Goal: Transaction & Acquisition: Purchase product/service

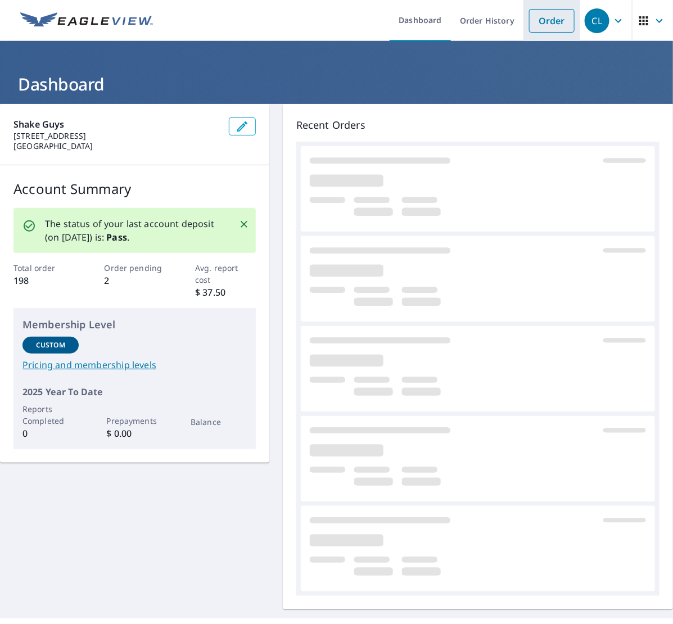
click at [531, 18] on link "Order" at bounding box center [552, 21] width 46 height 24
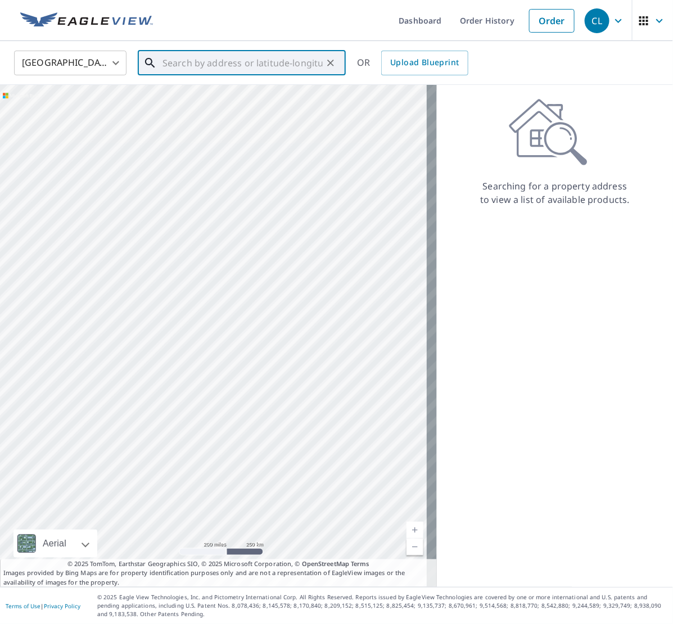
click at [241, 61] on input "text" at bounding box center [243, 62] width 160 height 31
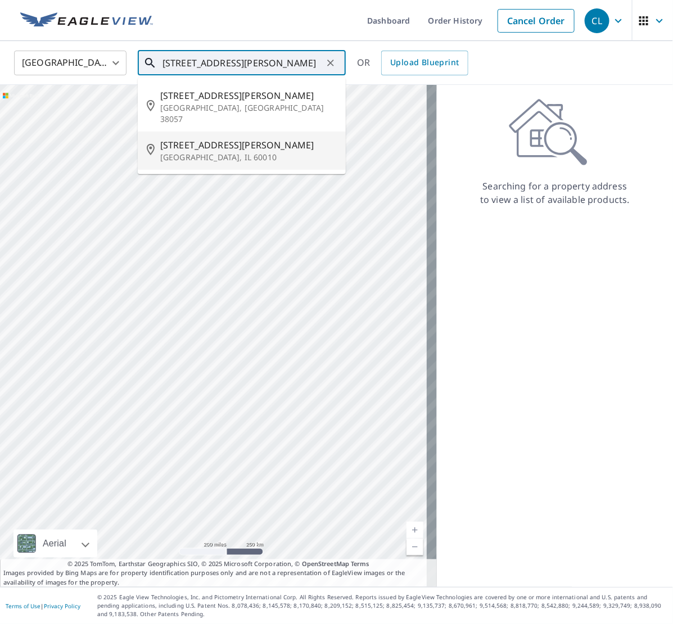
click at [204, 152] on p "[GEOGRAPHIC_DATA], IL 60010" at bounding box center [248, 157] width 177 height 11
type input "[STREET_ADDRESS][PERSON_NAME]"
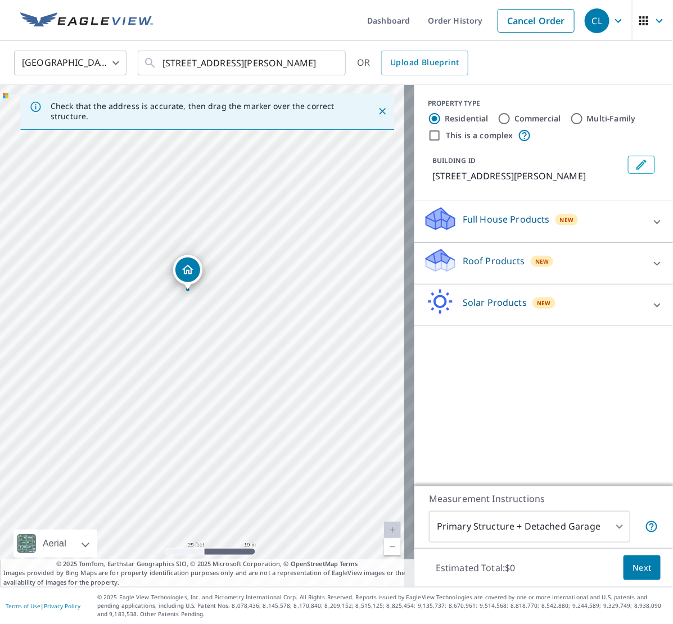
drag, startPoint x: 175, startPoint y: 271, endPoint x: 187, endPoint y: 271, distance: 11.8
drag, startPoint x: 218, startPoint y: 432, endPoint x: 52, endPoint y: 325, distance: 198.1
click at [52, 325] on div "[STREET_ADDRESS][PERSON_NAME]" at bounding box center [207, 336] width 415 height 502
drag, startPoint x: 294, startPoint y: 231, endPoint x: 225, endPoint y: 442, distance: 221.8
click at [225, 442] on div "[STREET_ADDRESS][PERSON_NAME]" at bounding box center [207, 336] width 415 height 502
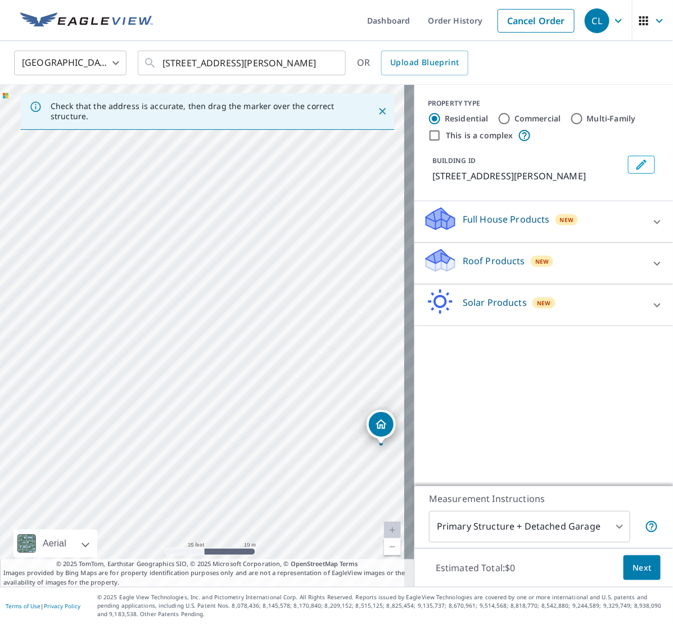
drag, startPoint x: 291, startPoint y: 259, endPoint x: 363, endPoint y: 433, distance: 188.1
click at [363, 433] on div "[STREET_ADDRESS][PERSON_NAME]" at bounding box center [207, 336] width 415 height 502
drag, startPoint x: 128, startPoint y: 300, endPoint x: 279, endPoint y: 274, distance: 153.4
click at [279, 274] on div "[STREET_ADDRESS][PERSON_NAME]" at bounding box center [207, 336] width 415 height 502
drag, startPoint x: 193, startPoint y: 358, endPoint x: 260, endPoint y: 249, distance: 128.5
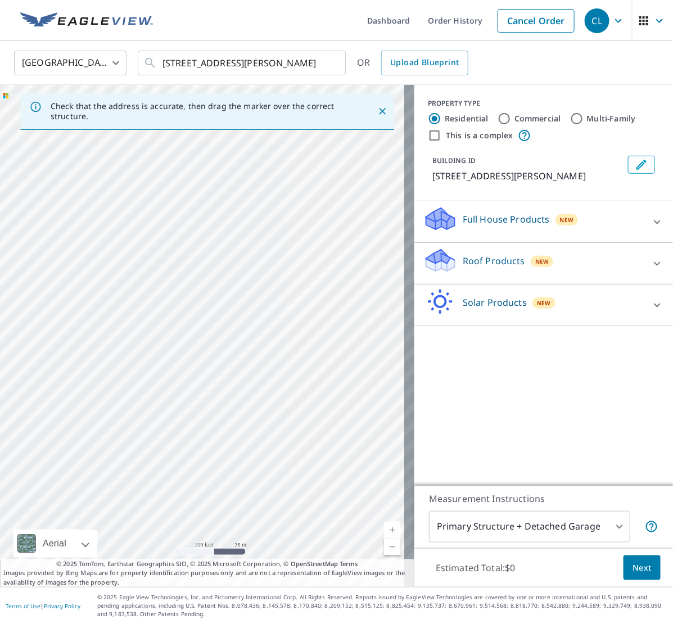
click at [260, 249] on div "[STREET_ADDRESS][PERSON_NAME]" at bounding box center [207, 336] width 415 height 502
drag, startPoint x: 355, startPoint y: 328, endPoint x: 192, endPoint y: 232, distance: 189.8
click at [192, 232] on div "[STREET_ADDRESS][PERSON_NAME]" at bounding box center [207, 336] width 415 height 502
drag, startPoint x: 254, startPoint y: 259, endPoint x: 67, endPoint y: 211, distance: 192.8
click at [67, 211] on div "[STREET_ADDRESS][PERSON_NAME]" at bounding box center [207, 336] width 415 height 502
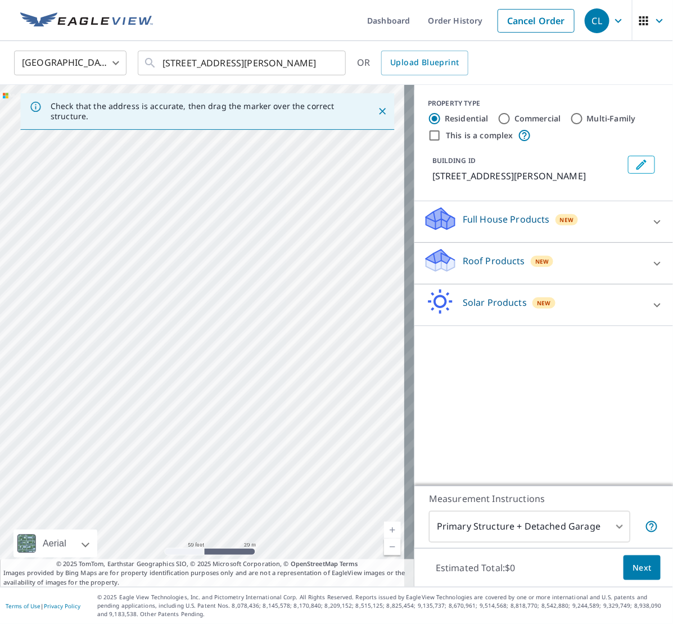
drag, startPoint x: 237, startPoint y: 235, endPoint x: 110, endPoint y: 218, distance: 128.3
click at [110, 218] on div "[STREET_ADDRESS][PERSON_NAME]" at bounding box center [207, 336] width 415 height 502
drag, startPoint x: 341, startPoint y: 277, endPoint x: 266, endPoint y: 209, distance: 101.2
click at [267, 204] on div "[STREET_ADDRESS][PERSON_NAME]" at bounding box center [207, 336] width 415 height 502
drag, startPoint x: 260, startPoint y: 159, endPoint x: 235, endPoint y: 386, distance: 228.6
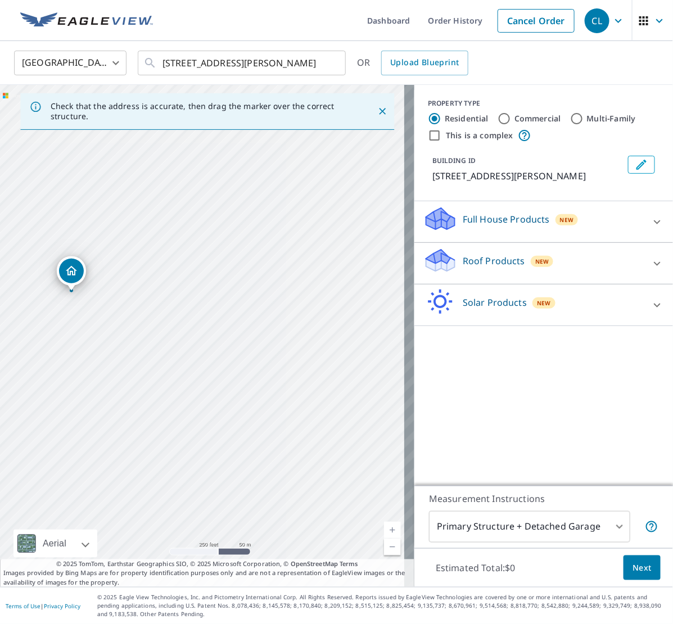
click at [240, 394] on div "[STREET_ADDRESS][PERSON_NAME]" at bounding box center [207, 336] width 415 height 502
drag, startPoint x: 144, startPoint y: 172, endPoint x: 218, endPoint y: 292, distance: 141.9
click at [218, 292] on div "[STREET_ADDRESS][PERSON_NAME]" at bounding box center [207, 336] width 415 height 502
drag, startPoint x: 234, startPoint y: 285, endPoint x: 339, endPoint y: 274, distance: 105.2
click at [339, 274] on div "[STREET_ADDRESS][PERSON_NAME]" at bounding box center [207, 336] width 415 height 502
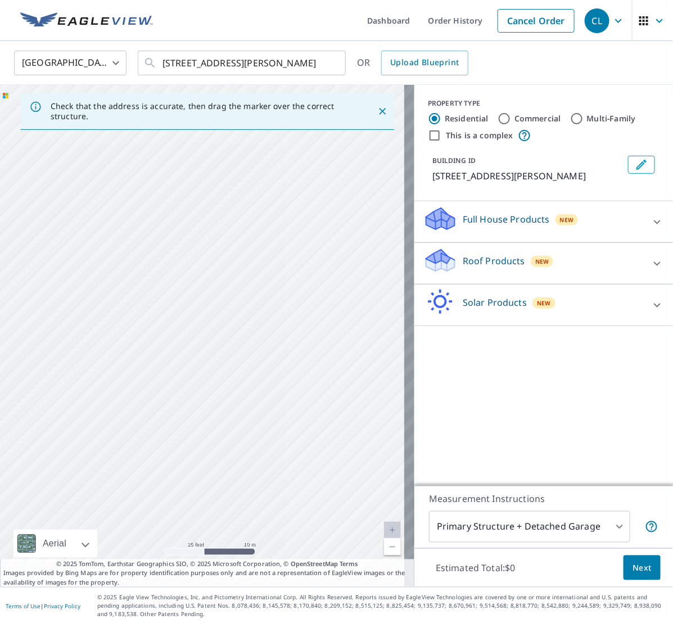
drag, startPoint x: 195, startPoint y: 316, endPoint x: 331, endPoint y: 179, distance: 193.3
click at [331, 179] on div "[STREET_ADDRESS][PERSON_NAME]" at bounding box center [207, 336] width 415 height 502
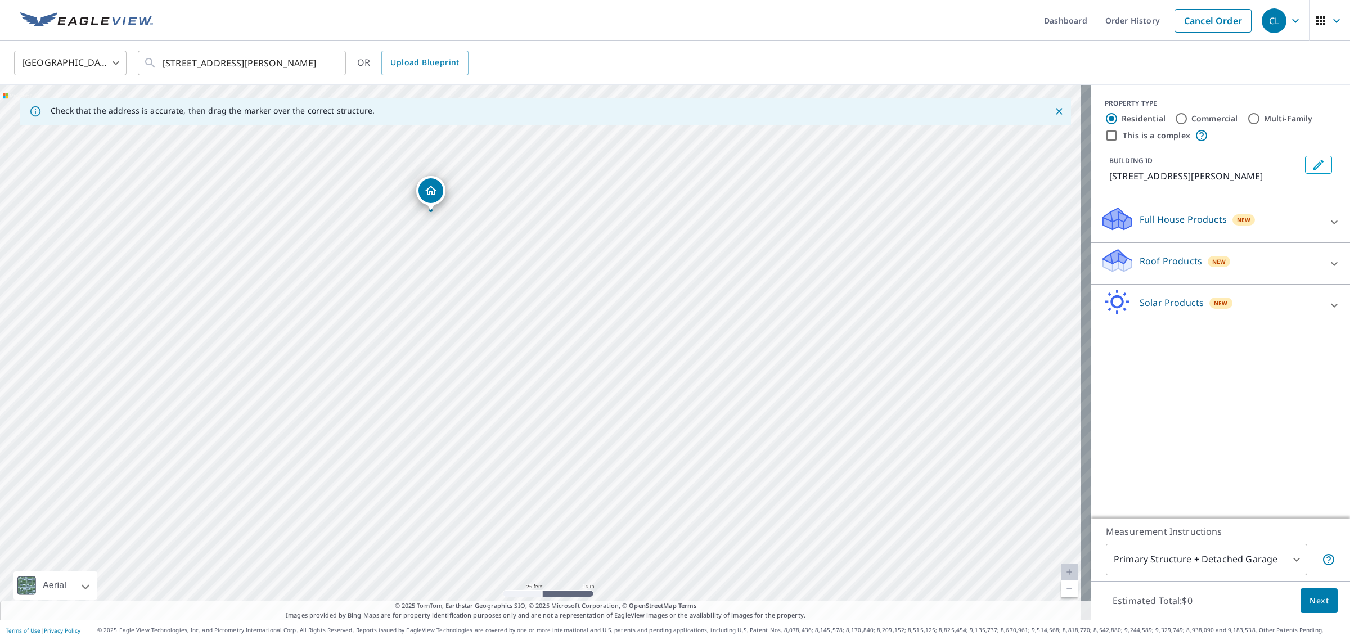
drag, startPoint x: 616, startPoint y: 354, endPoint x: 529, endPoint y: 178, distance: 196.4
click at [529, 178] on div "[STREET_ADDRESS][PERSON_NAME]" at bounding box center [545, 352] width 1091 height 535
drag, startPoint x: 569, startPoint y: 178, endPoint x: 538, endPoint y: 325, distance: 150.1
click at [538, 325] on div "[STREET_ADDRESS][PERSON_NAME]" at bounding box center [545, 352] width 1091 height 535
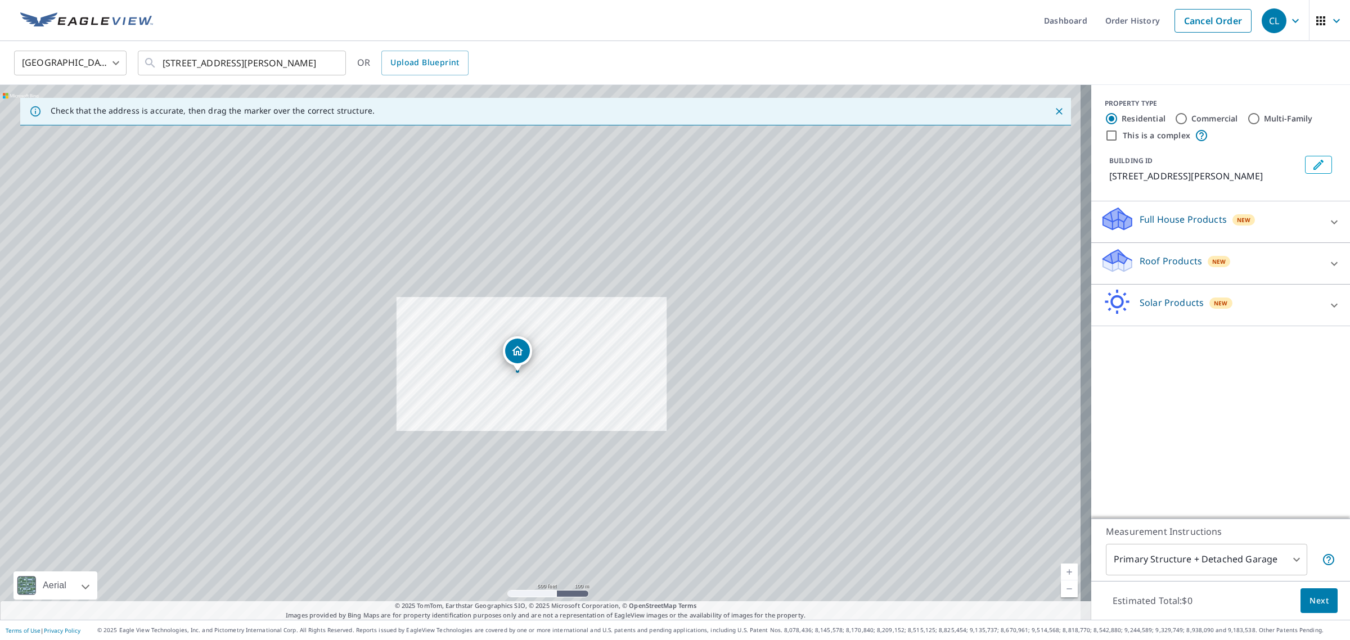
drag, startPoint x: 586, startPoint y: 232, endPoint x: 496, endPoint y: 358, distance: 155.2
click at [499, 358] on div "[STREET_ADDRESS][PERSON_NAME]" at bounding box center [545, 352] width 1091 height 535
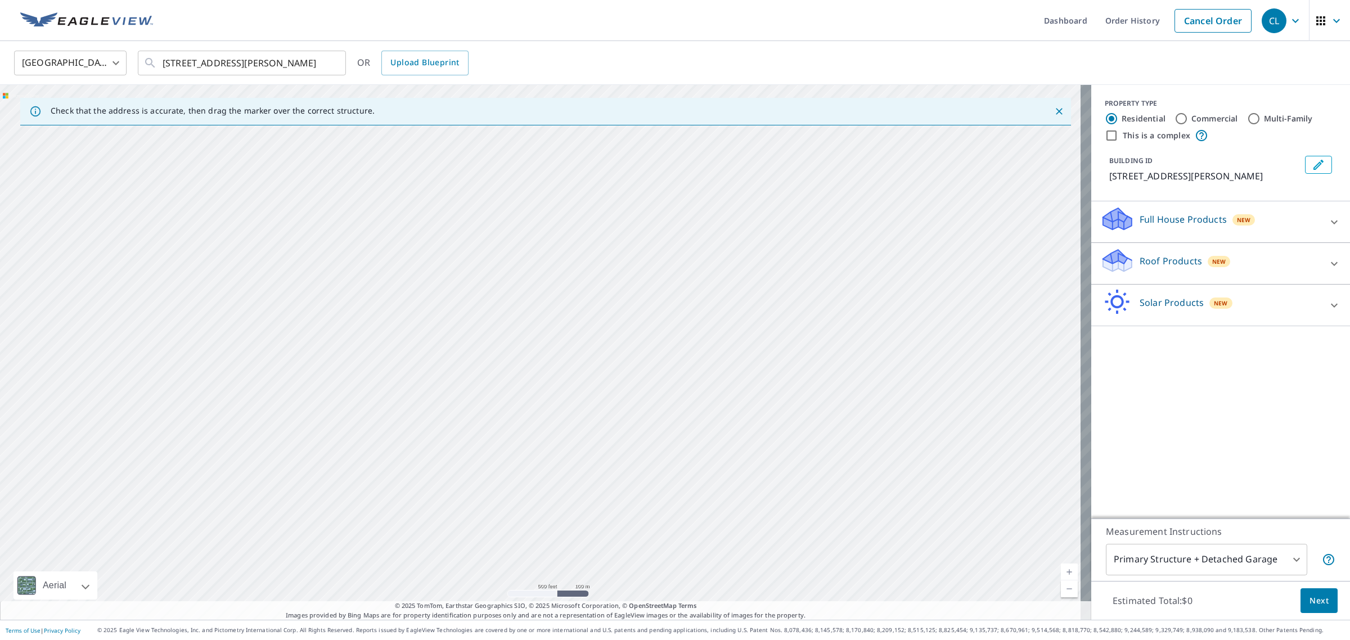
drag, startPoint x: 502, startPoint y: 193, endPoint x: 485, endPoint y: 403, distance: 211.0
click at [491, 417] on div "[STREET_ADDRESS][PERSON_NAME]" at bounding box center [545, 352] width 1091 height 535
drag, startPoint x: 537, startPoint y: 252, endPoint x: 526, endPoint y: 440, distance: 188.7
click at [526, 440] on div "[STREET_ADDRESS][PERSON_NAME]" at bounding box center [545, 352] width 1091 height 535
drag, startPoint x: 618, startPoint y: 308, endPoint x: 589, endPoint y: 402, distance: 98.7
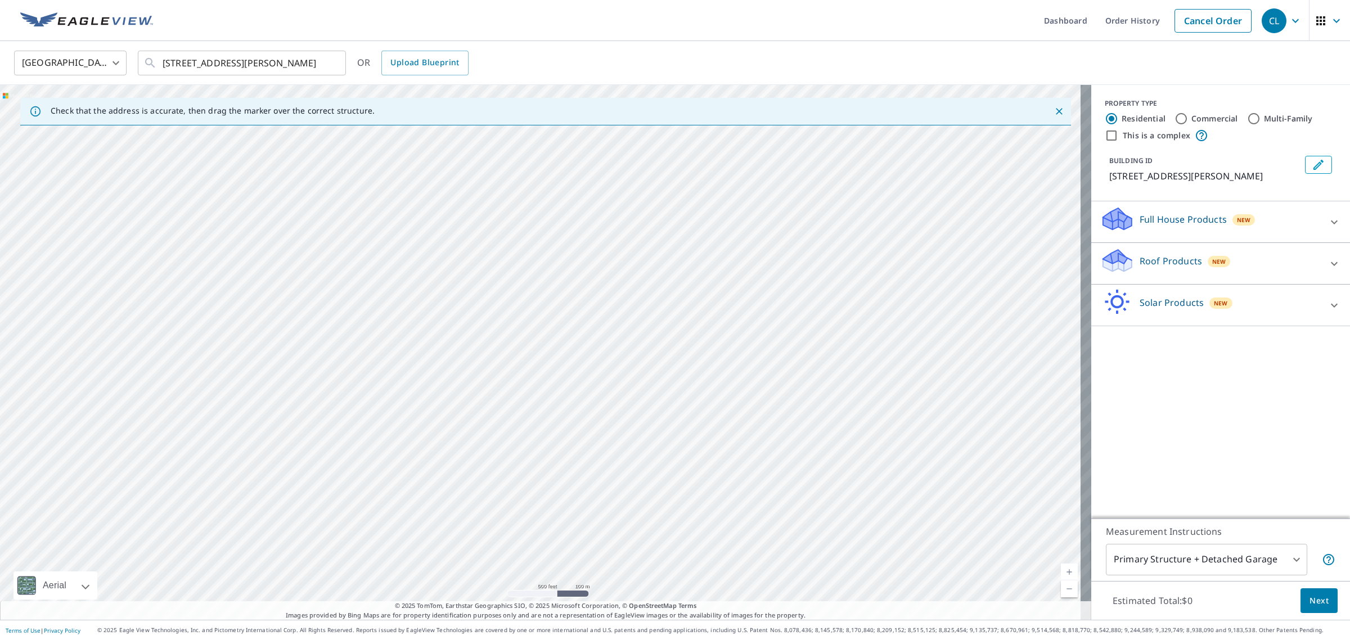
click at [589, 402] on div "[STREET_ADDRESS][PERSON_NAME]" at bounding box center [545, 352] width 1091 height 535
click at [313, 395] on div "[STREET_ADDRESS][PERSON_NAME]" at bounding box center [545, 352] width 1091 height 535
drag, startPoint x: 543, startPoint y: 332, endPoint x: 596, endPoint y: 186, distance: 155.5
drag, startPoint x: 538, startPoint y: 331, endPoint x: 544, endPoint y: 159, distance: 171.7
drag, startPoint x: 541, startPoint y: 287, endPoint x: 564, endPoint y: 152, distance: 137.5
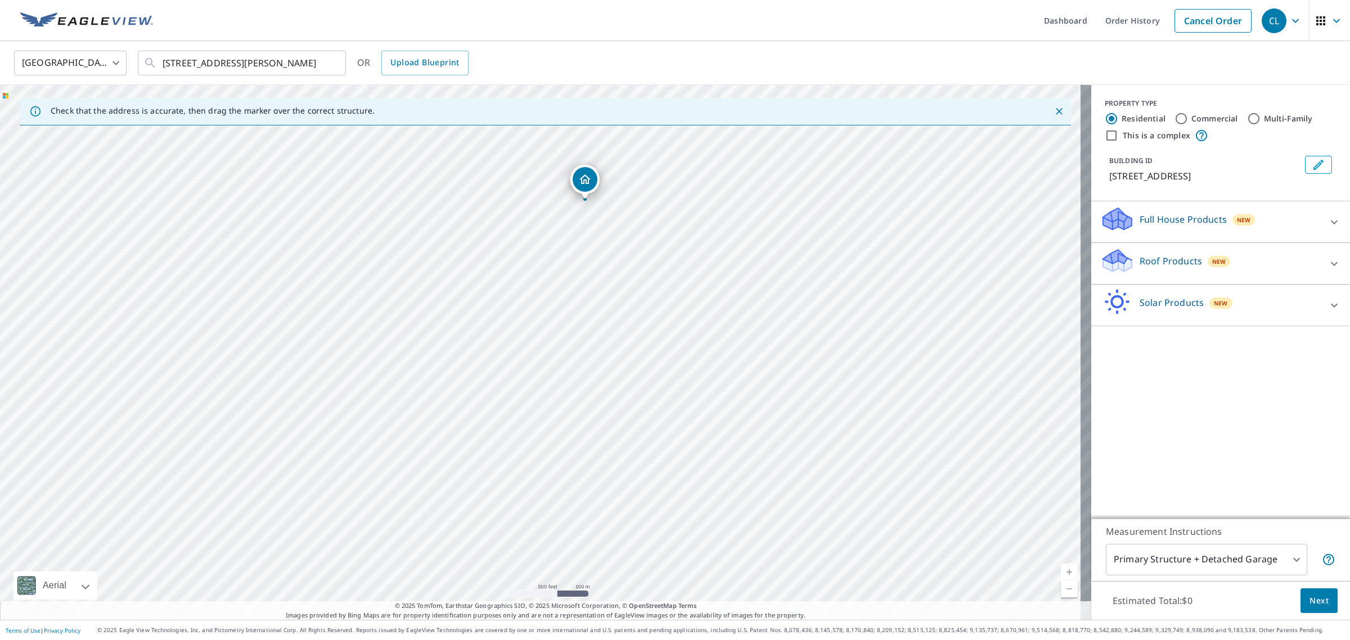
drag, startPoint x: 535, startPoint y: 324, endPoint x: 579, endPoint y: 174, distance: 156.1
drag, startPoint x: 538, startPoint y: 324, endPoint x: 571, endPoint y: 156, distance: 171.4
drag, startPoint x: 546, startPoint y: 285, endPoint x: 440, endPoint y: 355, distance: 126.2
click at [440, 355] on div "[STREET_ADDRESS][PERSON_NAME]" at bounding box center [545, 352] width 1091 height 535
drag, startPoint x: 408, startPoint y: 462, endPoint x: 483, endPoint y: 155, distance: 315.9
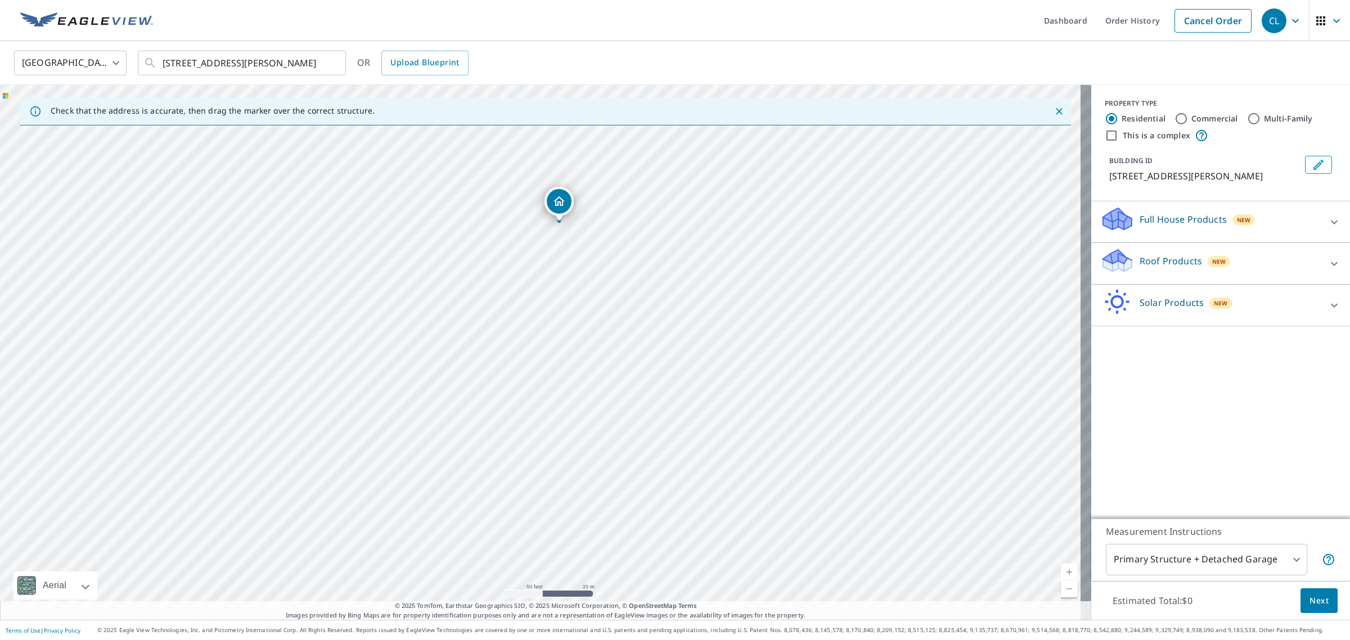
drag, startPoint x: 586, startPoint y: 350, endPoint x: 557, endPoint y: 200, distance: 153.0
drag, startPoint x: 514, startPoint y: 328, endPoint x: 494, endPoint y: 319, distance: 21.4
click at [673, 602] on span "Next" at bounding box center [1318, 601] width 19 height 14
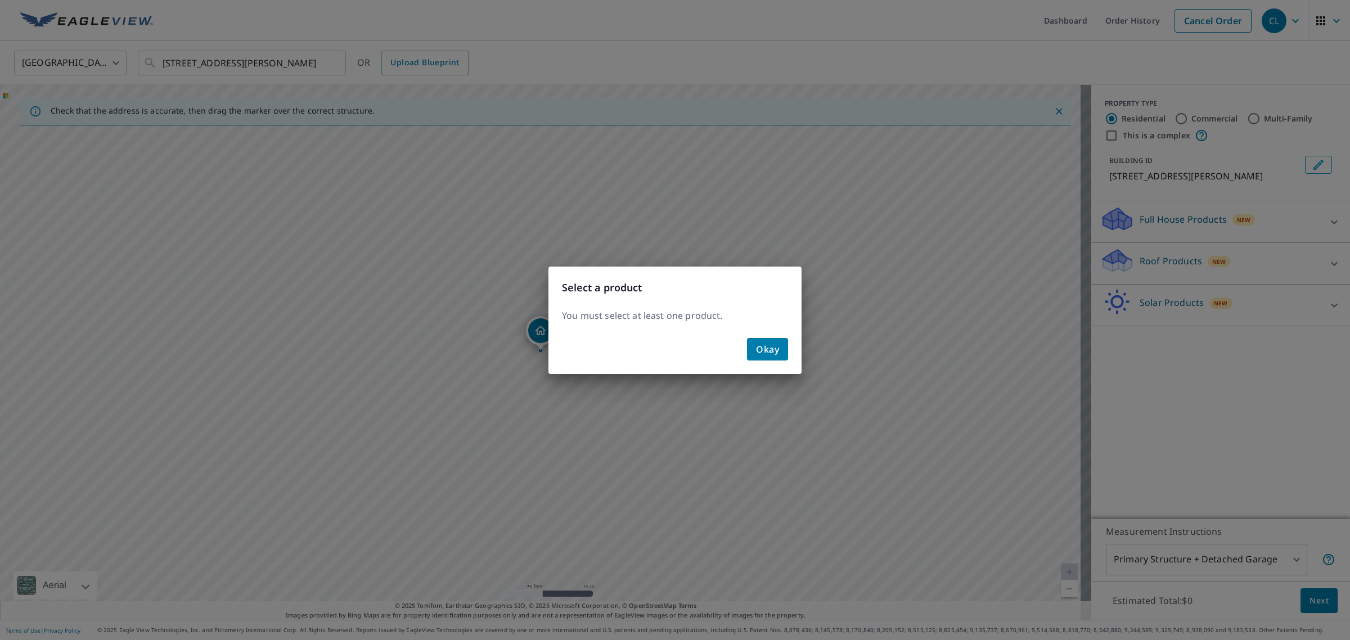
click at [673, 353] on span "Okay" at bounding box center [767, 349] width 23 height 16
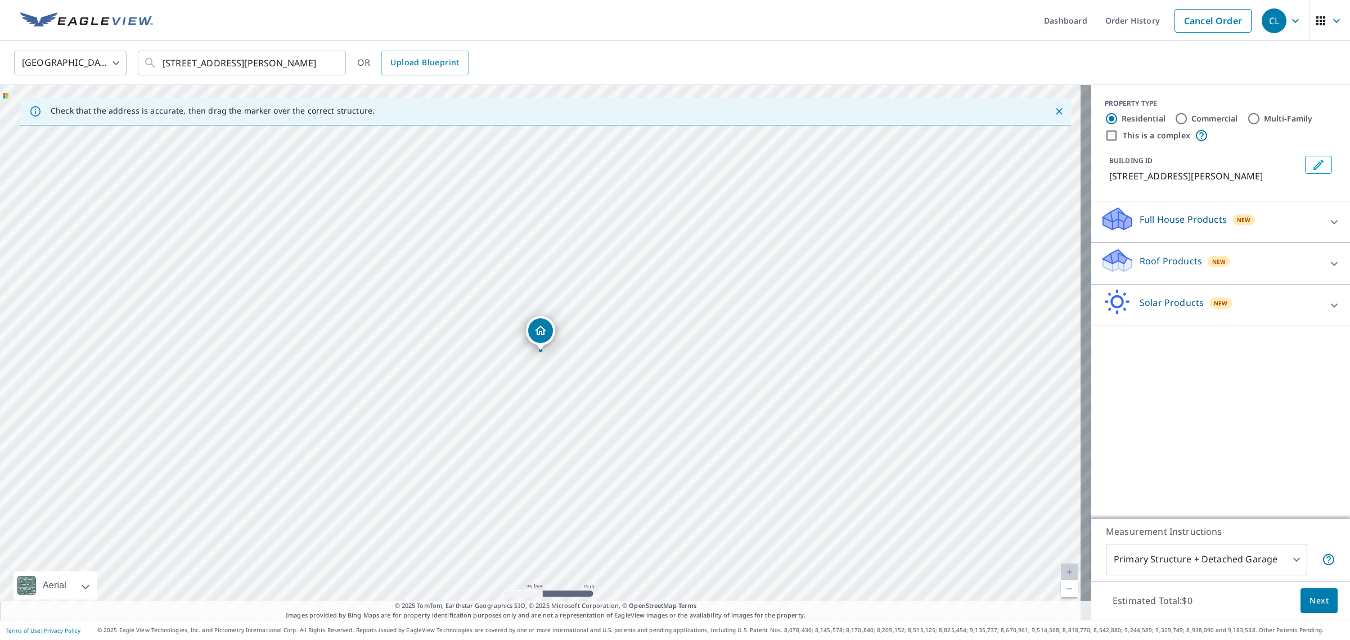
click at [673, 252] on div "Roof Products New" at bounding box center [1210, 263] width 220 height 32
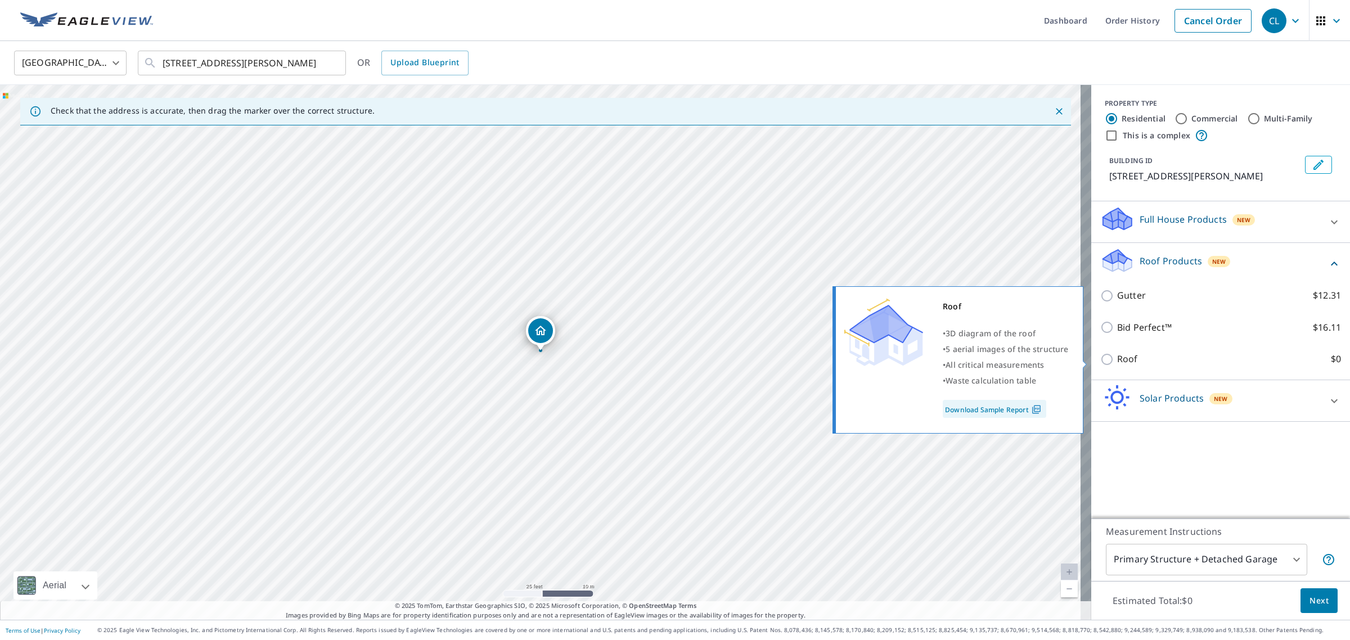
click at [673, 357] on input "Roof $0" at bounding box center [1108, 359] width 17 height 13
checkbox input "true"
type input "3"
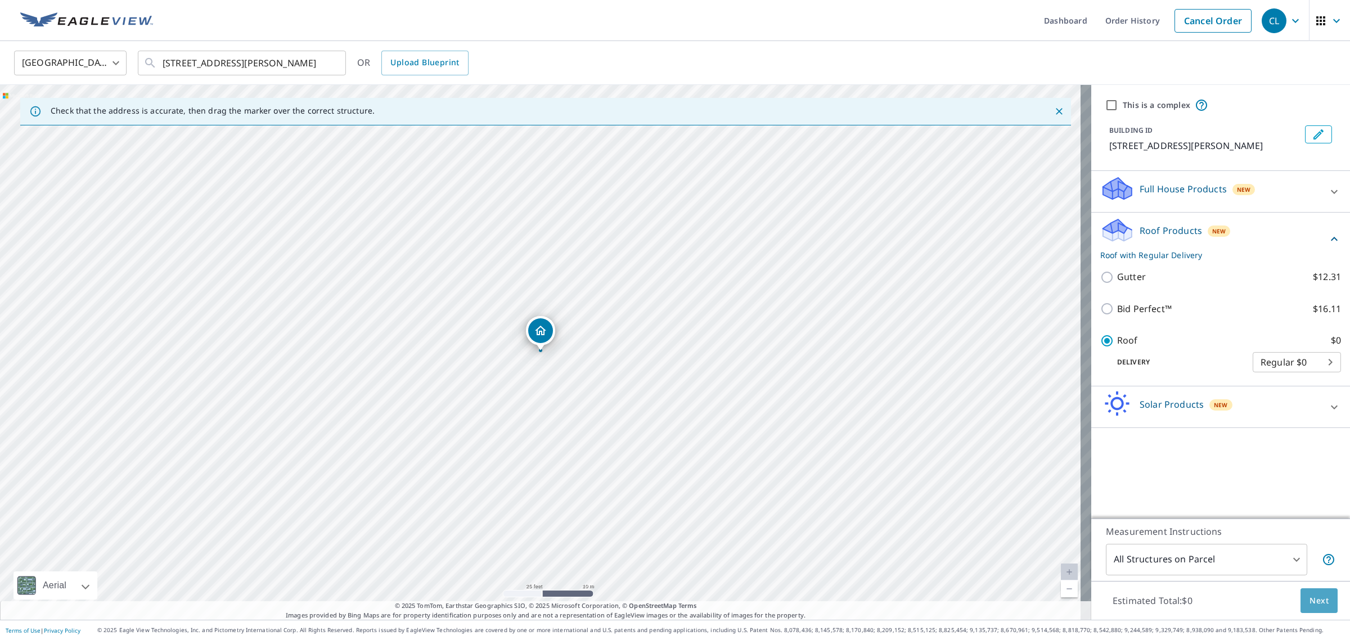
click at [673, 597] on span "Next" at bounding box center [1318, 601] width 19 height 14
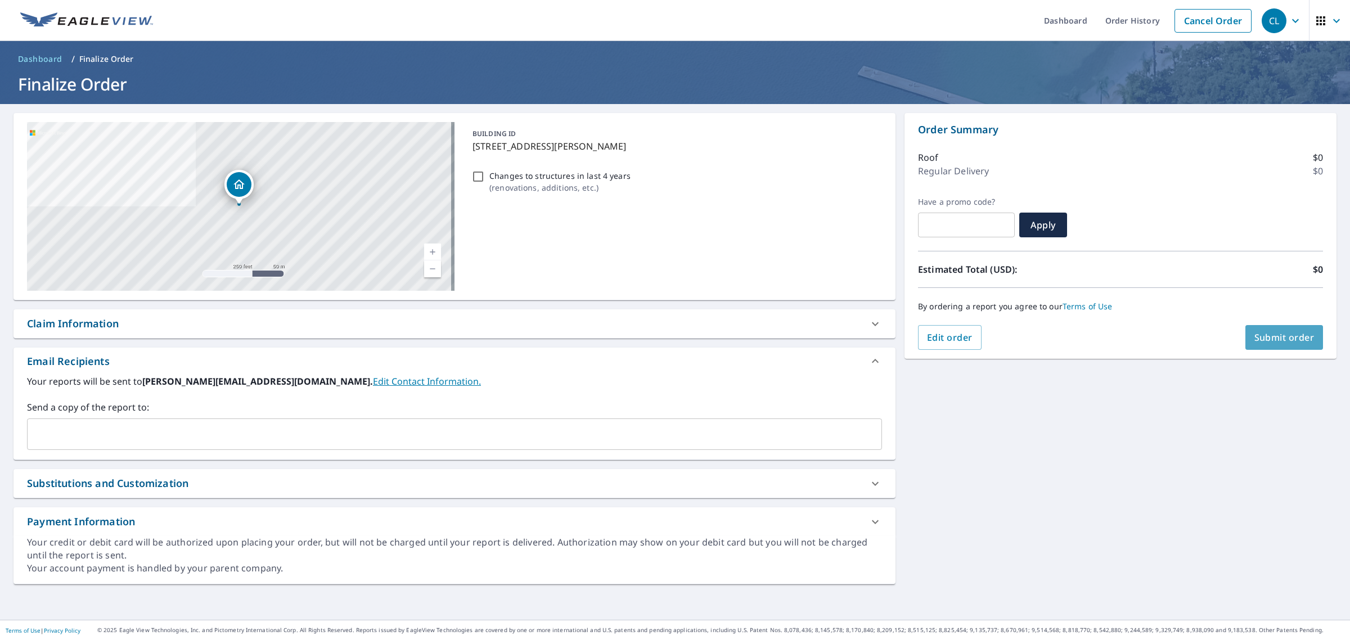
click at [673, 335] on span "Submit order" at bounding box center [1284, 337] width 60 height 12
checkbox input "true"
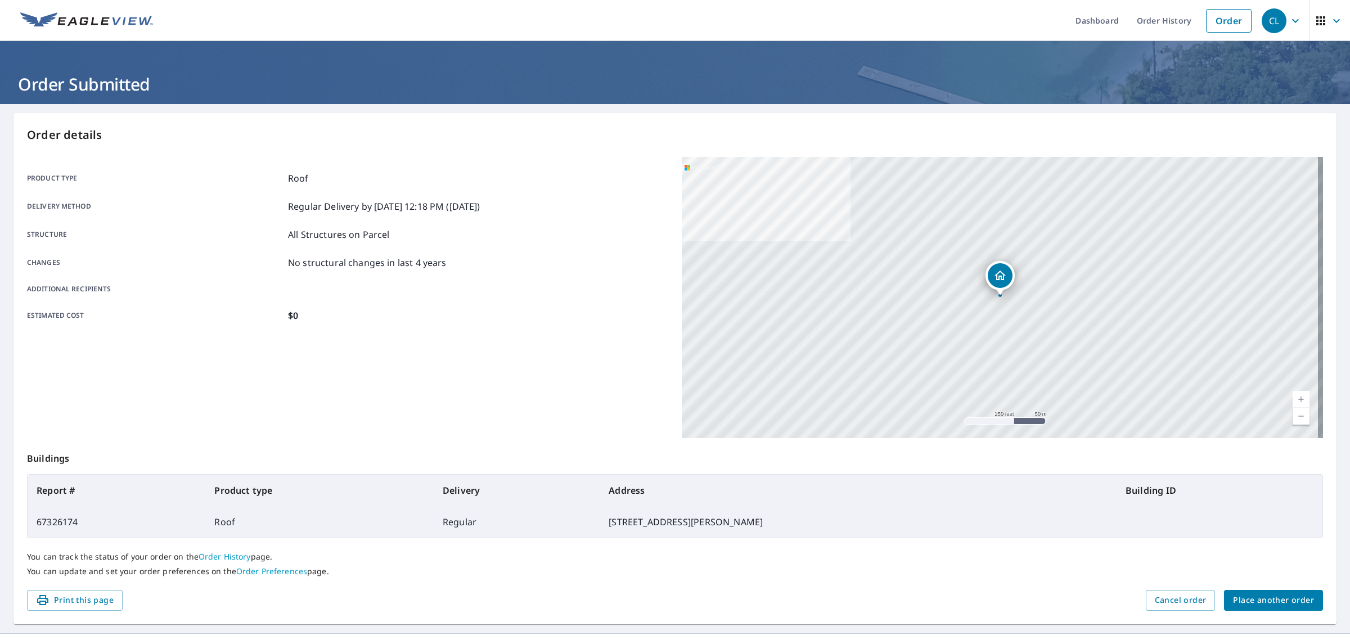
click at [673, 601] on span "Place another order" at bounding box center [1273, 600] width 81 height 14
